Goal: Information Seeking & Learning: Understand process/instructions

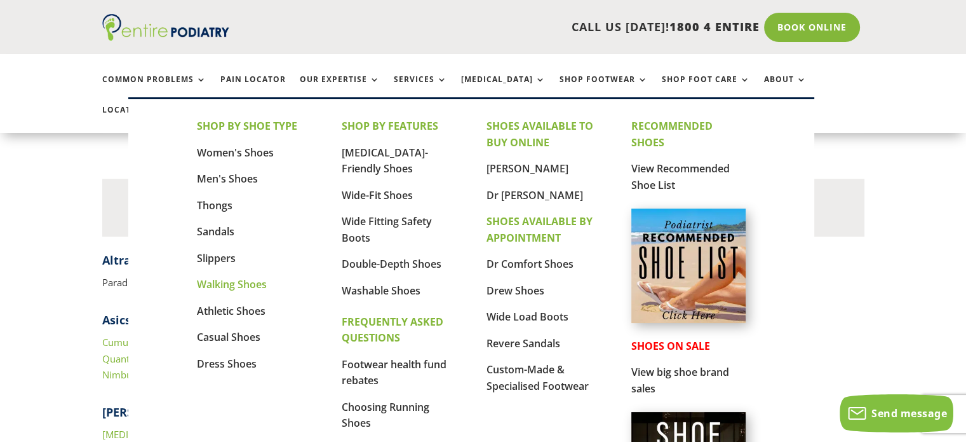
click at [252, 277] on link "Walking Shoes" at bounding box center [232, 284] width 70 height 14
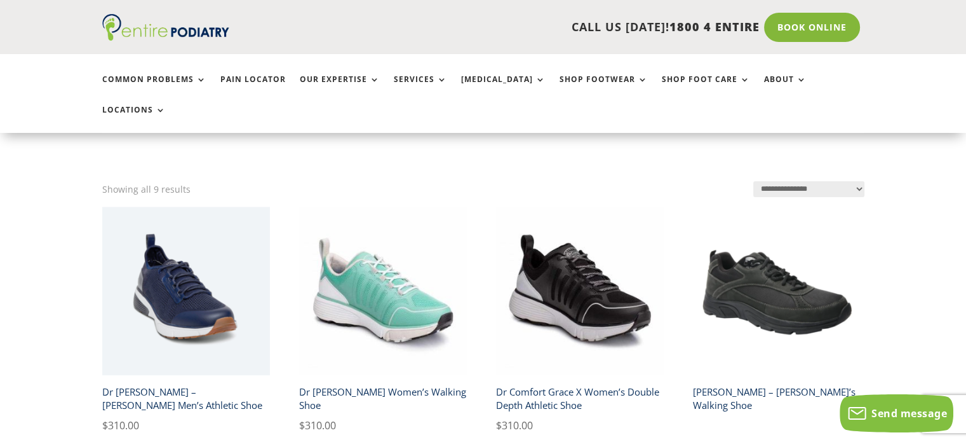
scroll to position [244, 0]
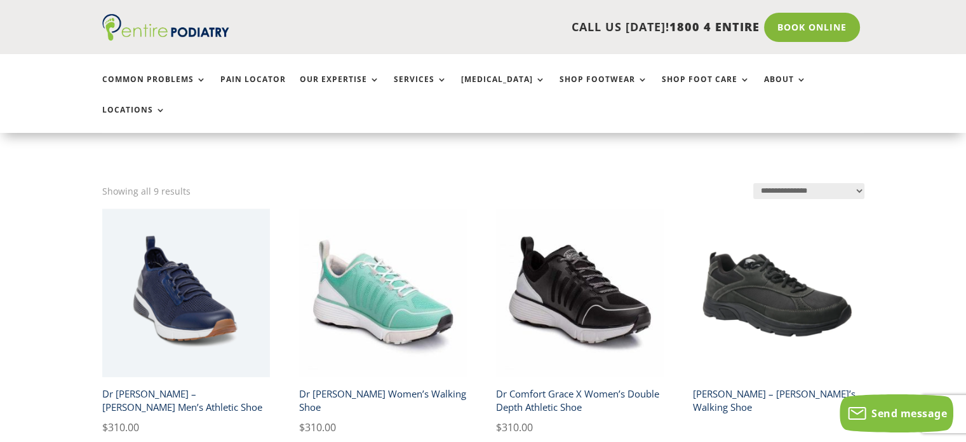
click at [758, 382] on h2 "Drew – Aaron Men’s Walking Shoe" at bounding box center [777, 400] width 168 height 36
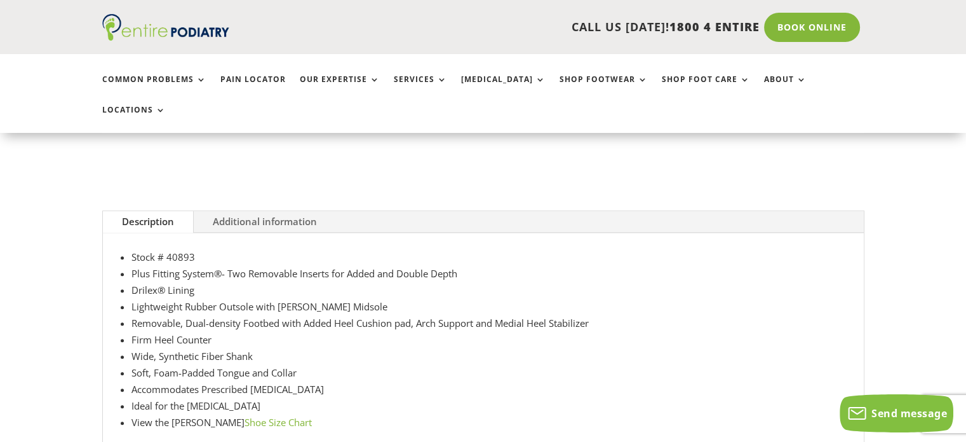
scroll to position [614, 0]
click at [245, 415] on link "Shoe Size Chart" at bounding box center [278, 421] width 67 height 13
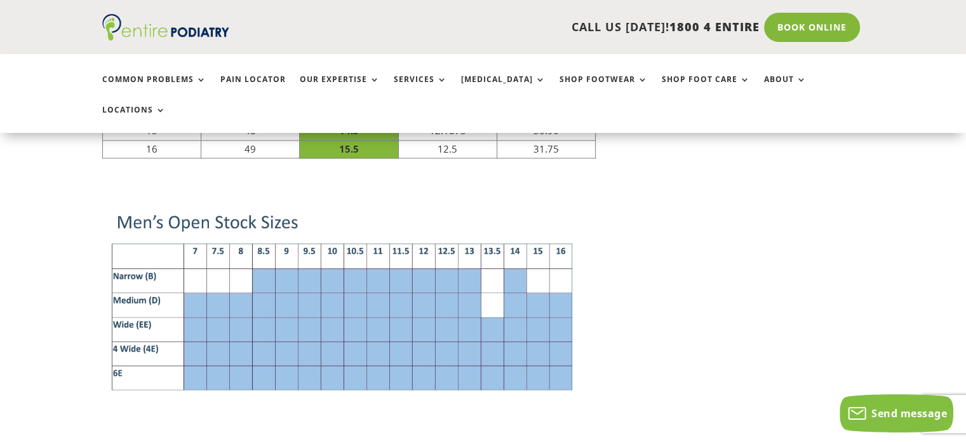
scroll to position [1441, 0]
